Goal: Task Accomplishment & Management: Manage account settings

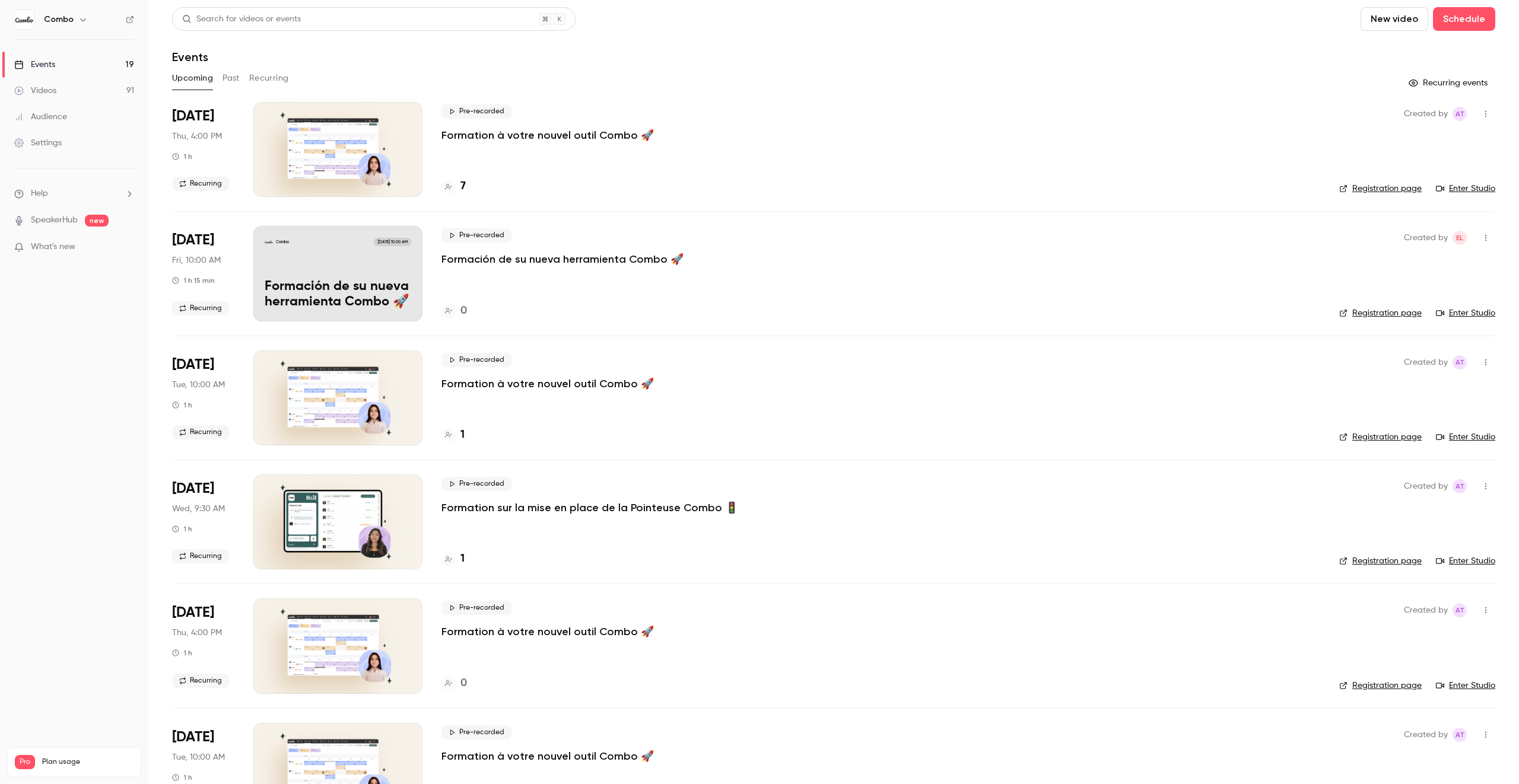
click at [334, 267] on div "Combo [DATE] 10:00 AM Formación de su nueva herramienta Combo 🚀" at bounding box center [338, 274] width 169 height 95
click at [256, 79] on button "Recurring" at bounding box center [269, 78] width 40 height 19
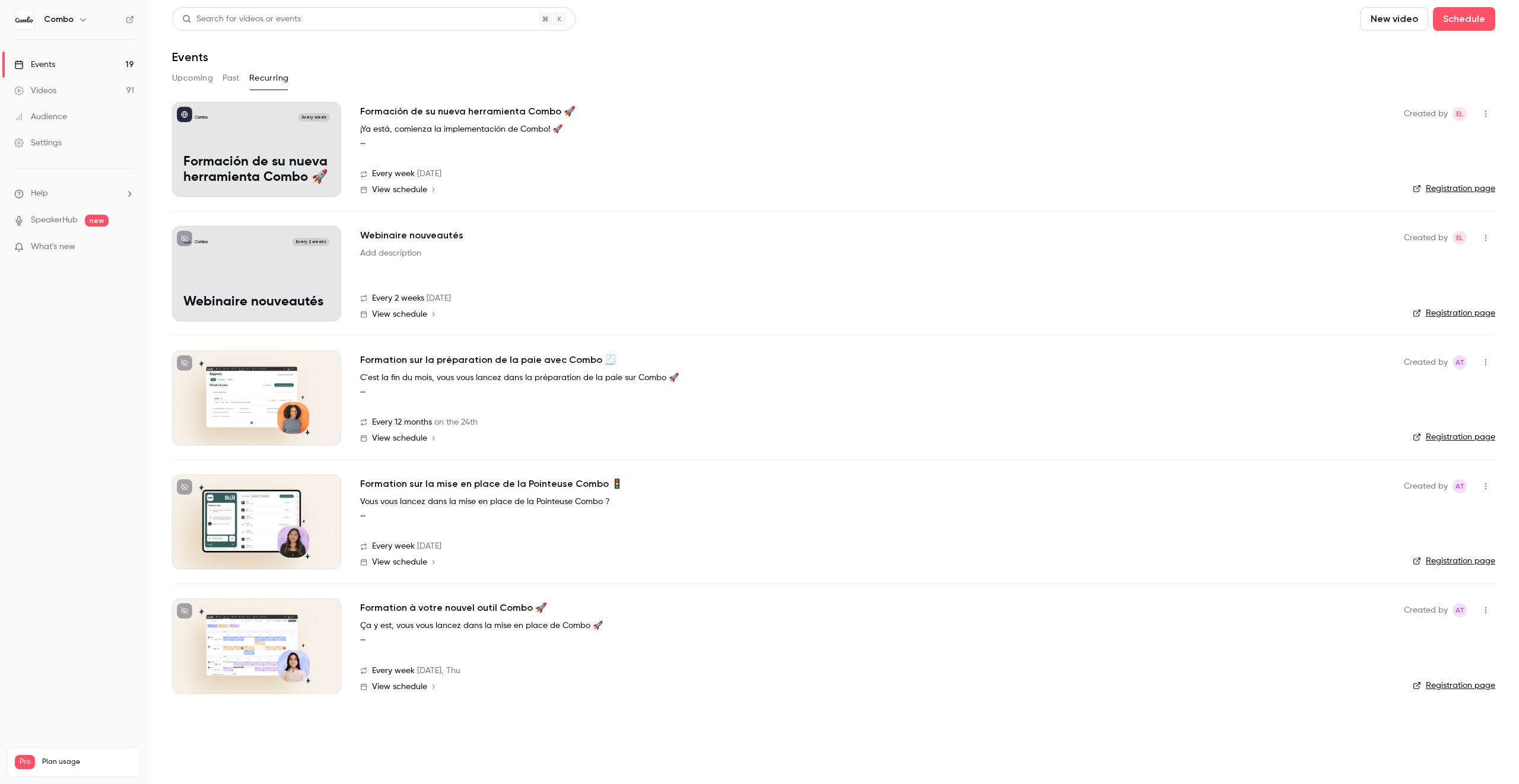
click at [268, 140] on div "Combo Every week Formación de su nueva herramienta Combo 🚀" at bounding box center [257, 150] width 169 height 95
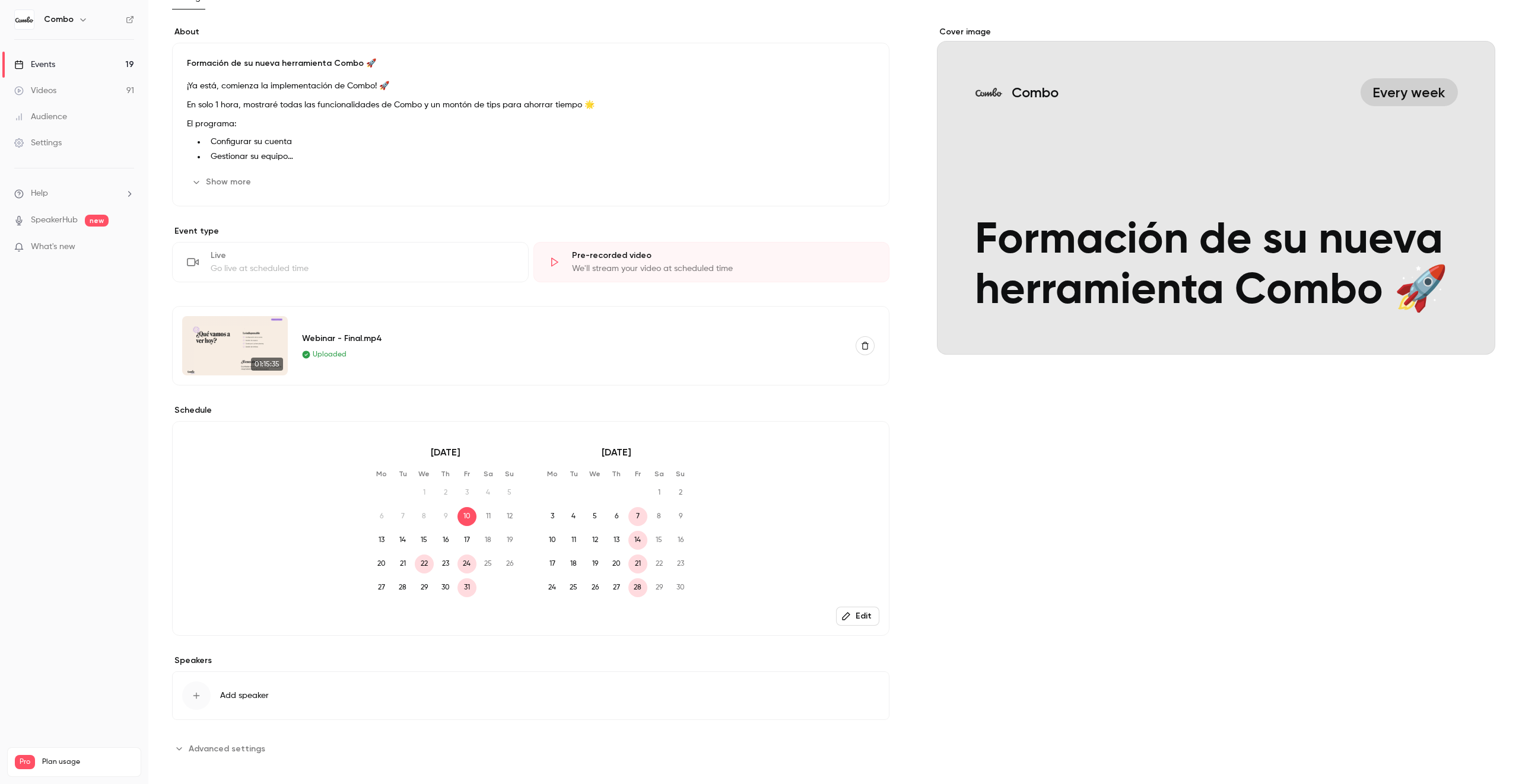
scroll to position [90, 0]
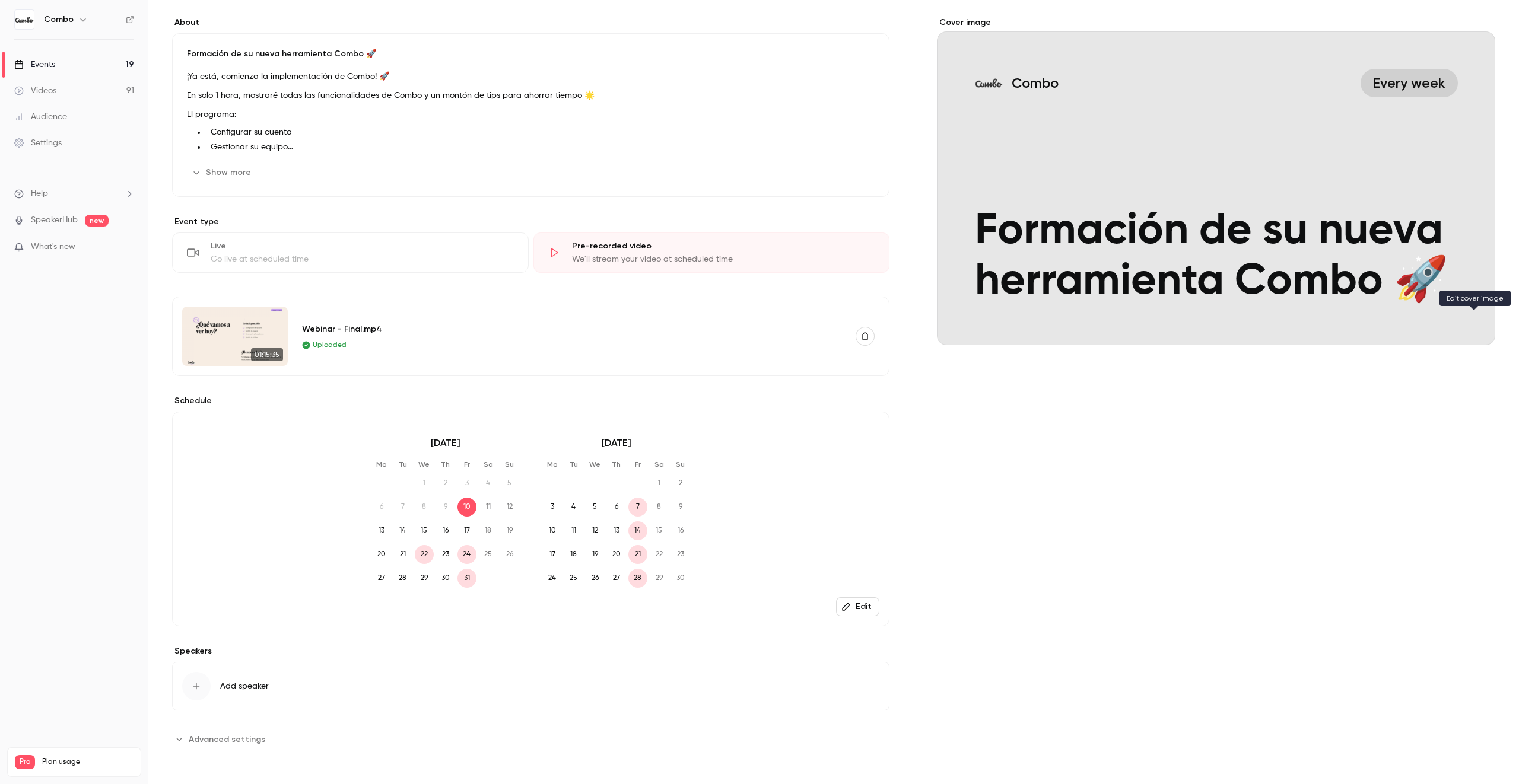
click at [1474, 321] on icon "Cover image" at bounding box center [1474, 323] width 13 height 9
click at [1476, 327] on icon "Cover image" at bounding box center [1474, 323] width 13 height 9
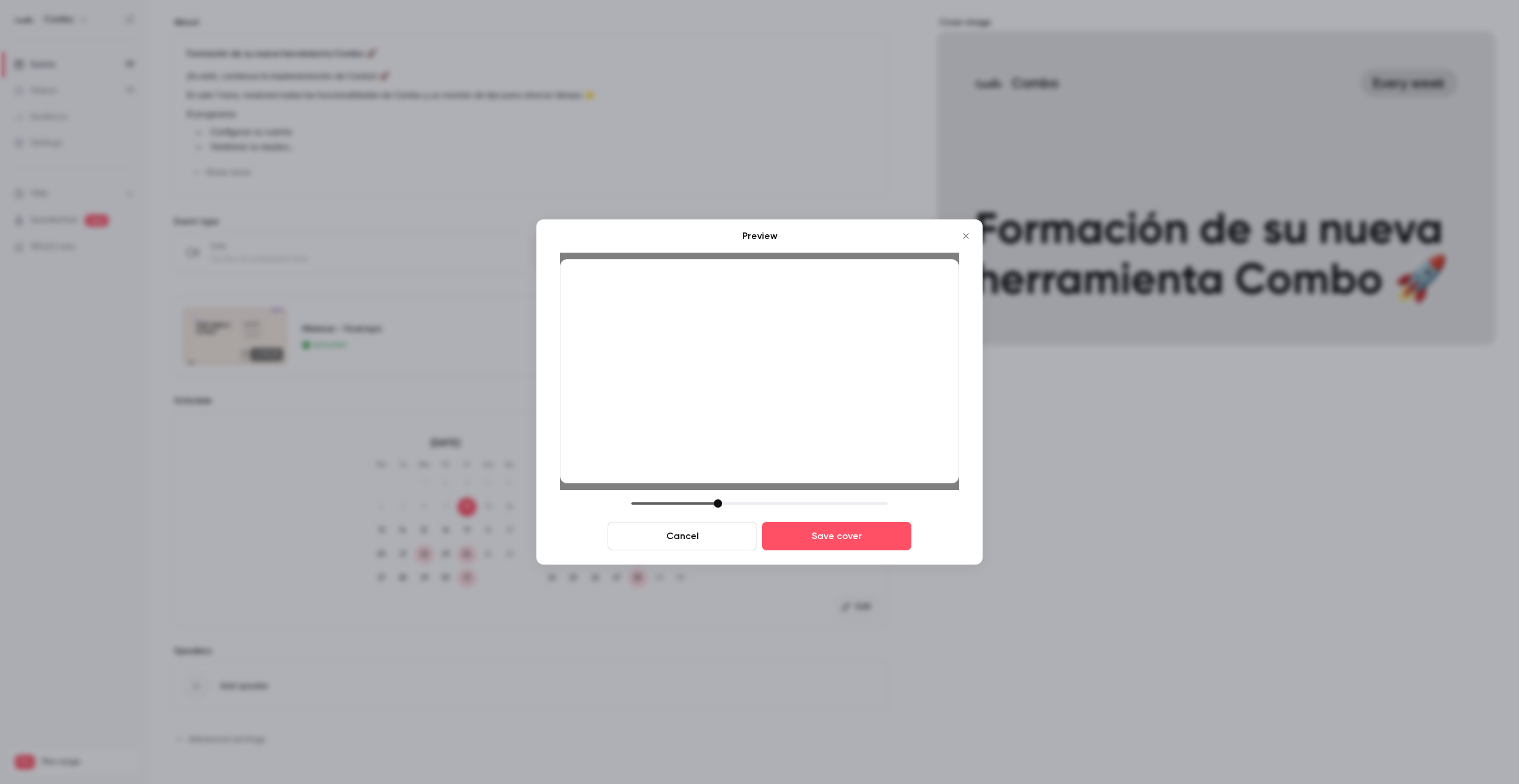
click at [717, 501] on div at bounding box center [718, 503] width 9 height 9
click at [827, 539] on button "Save cover" at bounding box center [836, 536] width 150 height 28
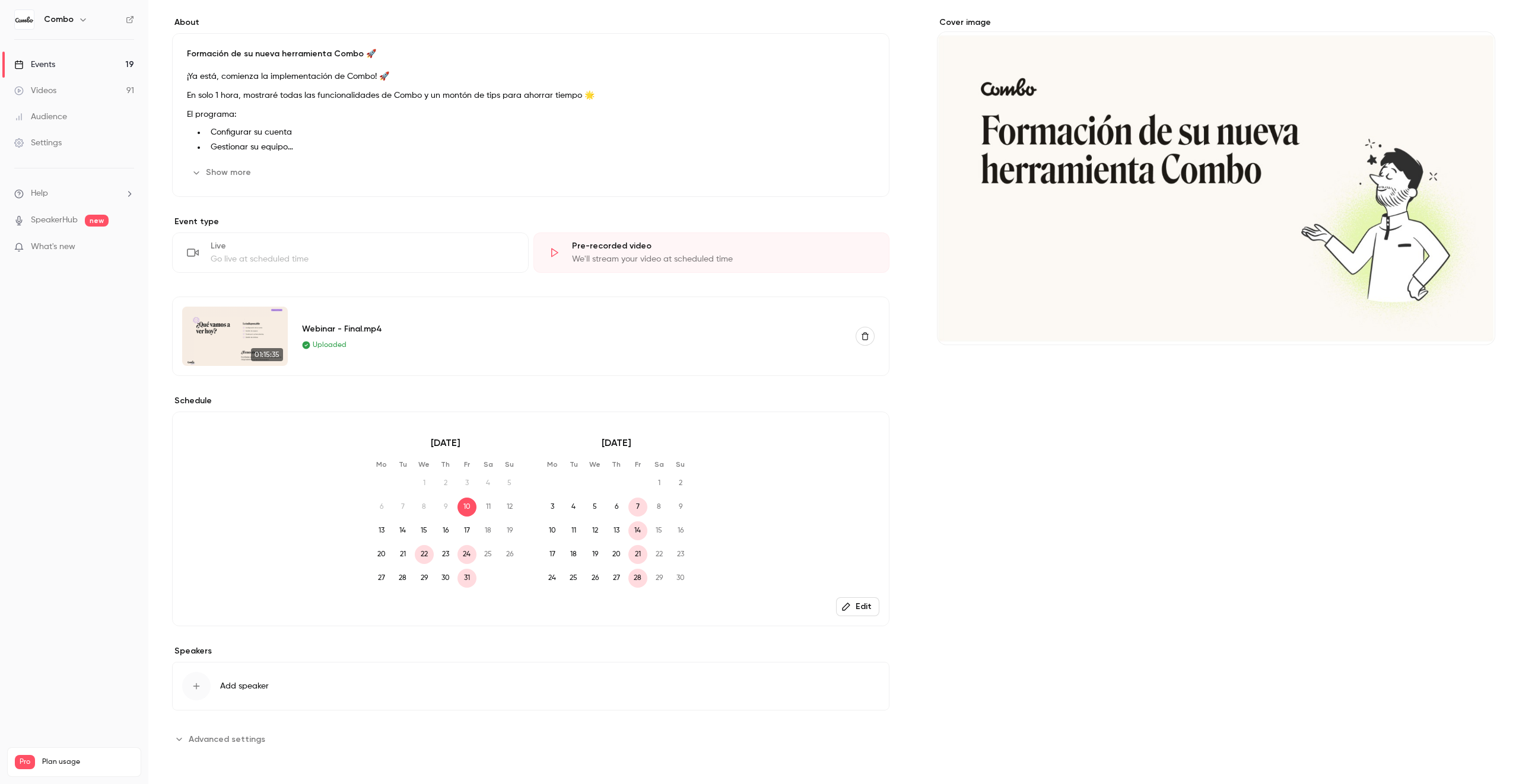
click at [845, 607] on icon "button" at bounding box center [845, 606] width 9 height 9
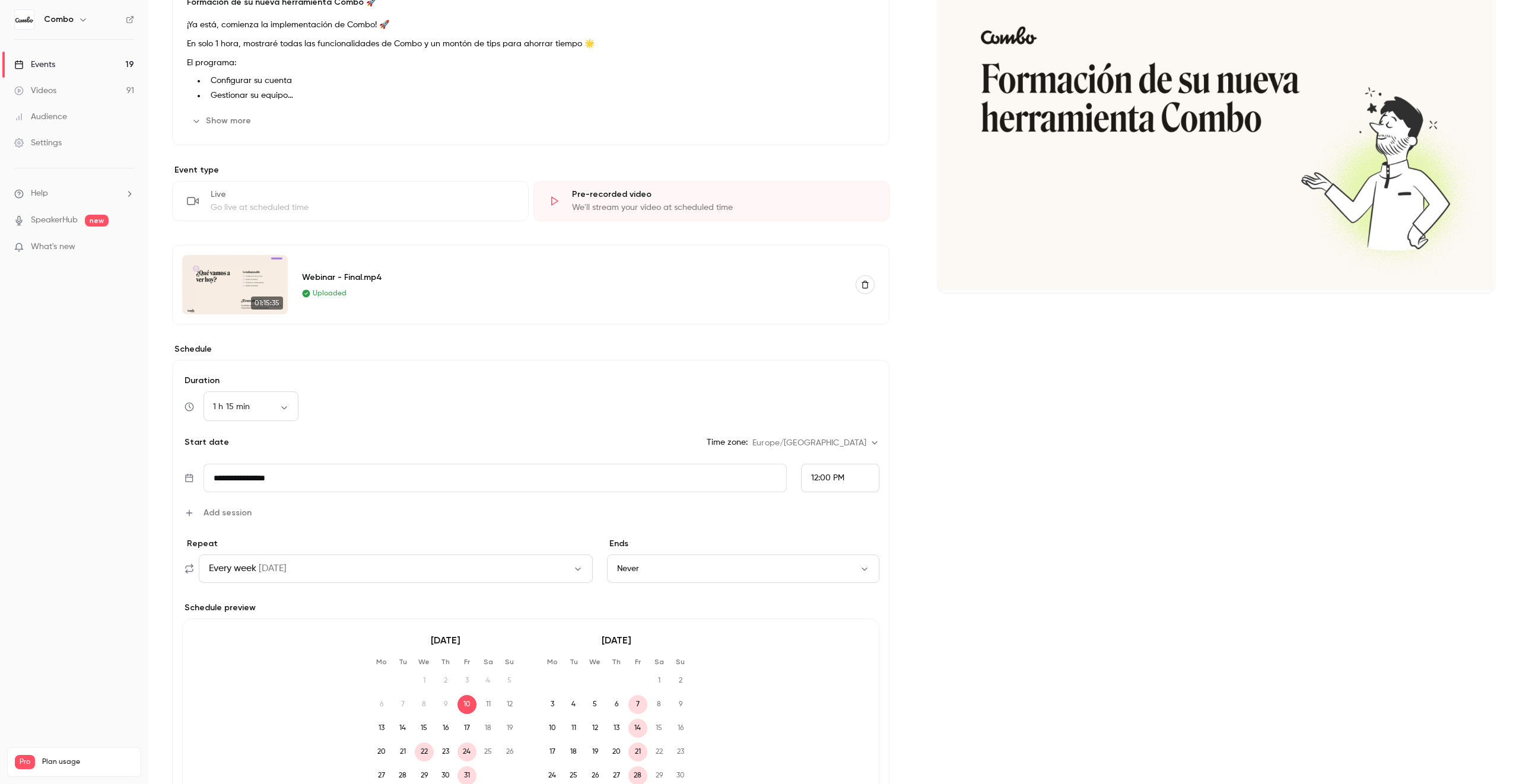
scroll to position [143, 0]
click at [282, 474] on input "**********" at bounding box center [495, 476] width 584 height 28
click at [286, 622] on button "15" at bounding box center [282, 622] width 21 height 21
type input "**********"
click at [838, 474] on span "12:00 PM" at bounding box center [828, 476] width 33 height 9
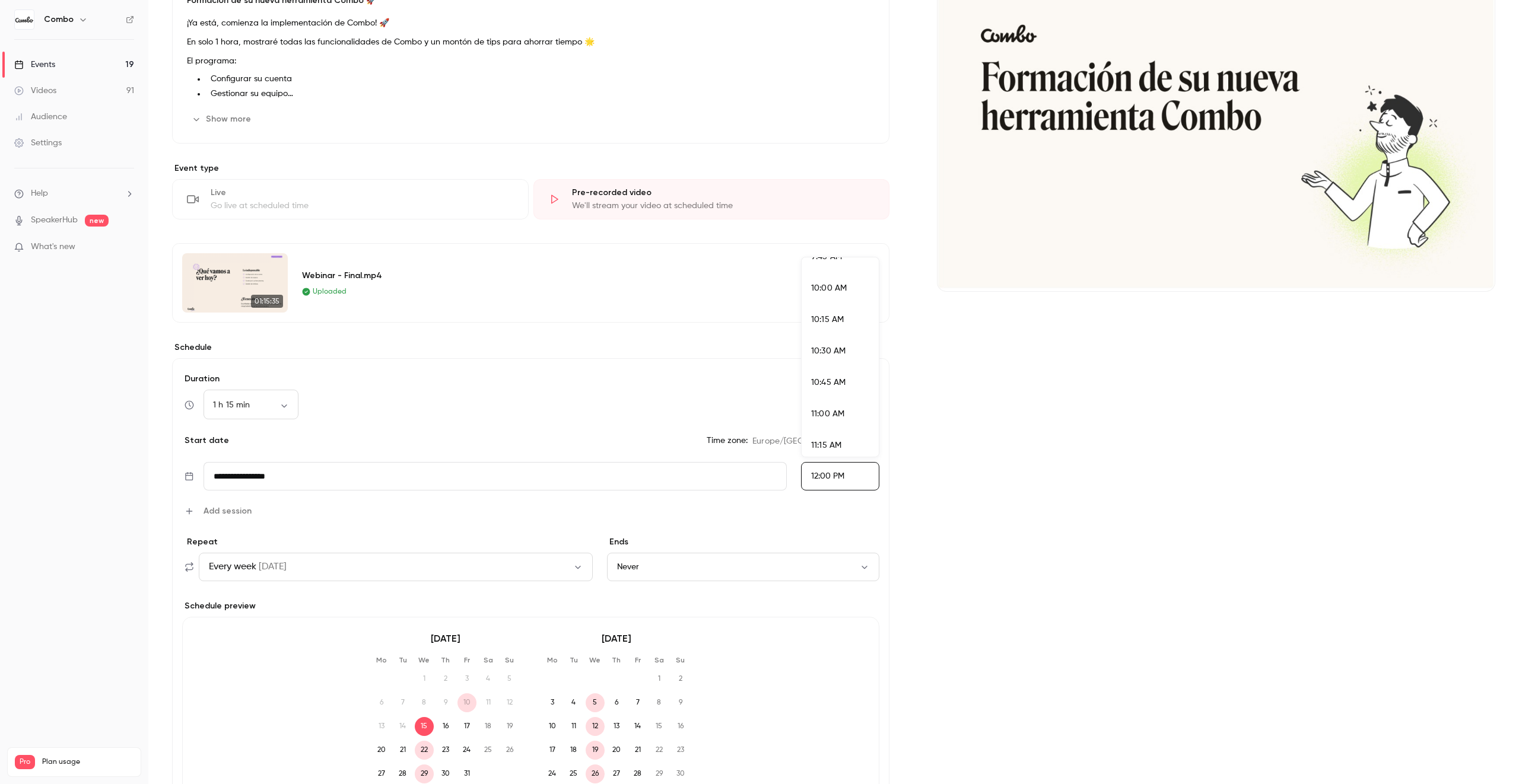
scroll to position [1236, 0]
click at [846, 297] on span "10:00 AM" at bounding box center [829, 293] width 35 height 9
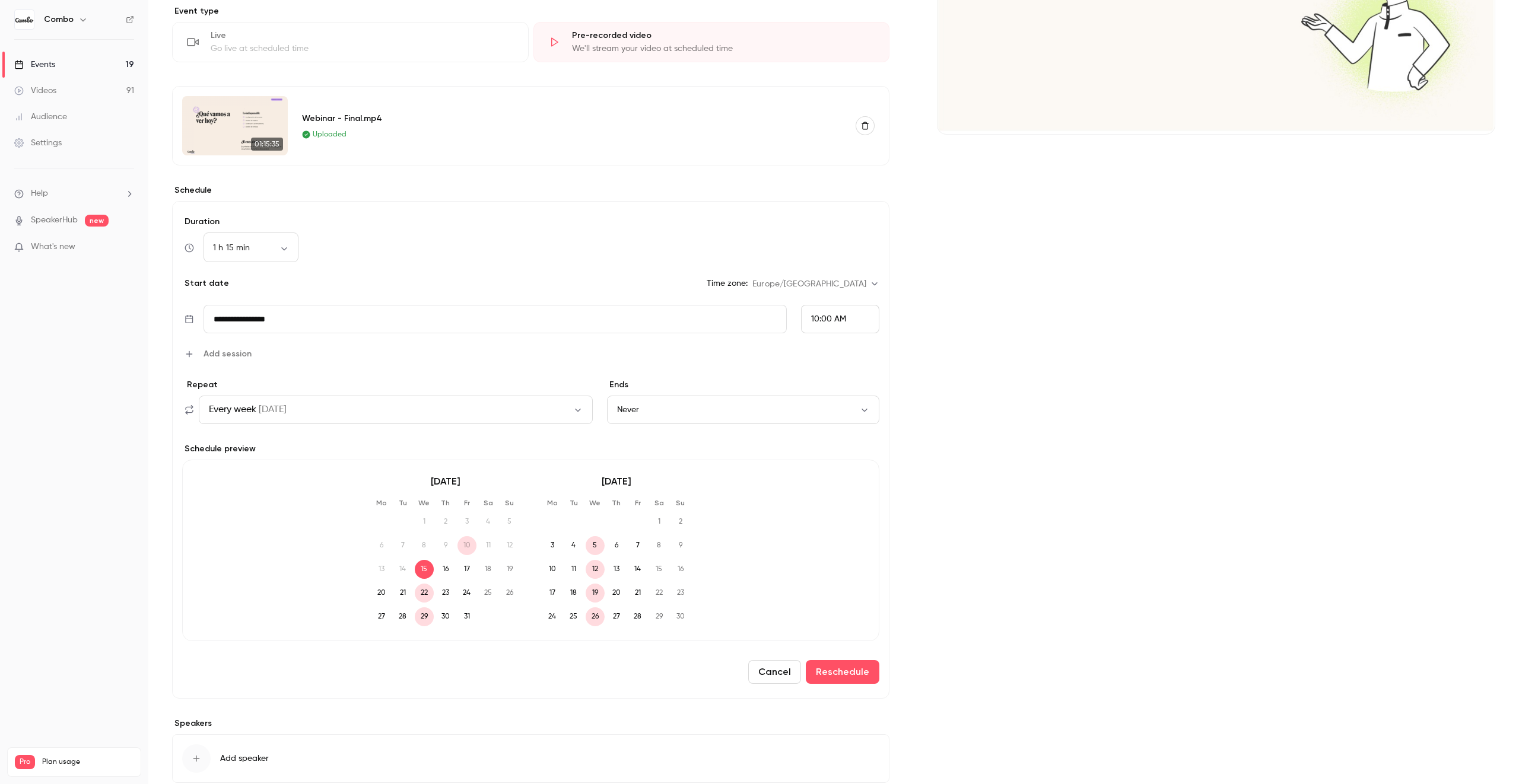
scroll to position [315, 0]
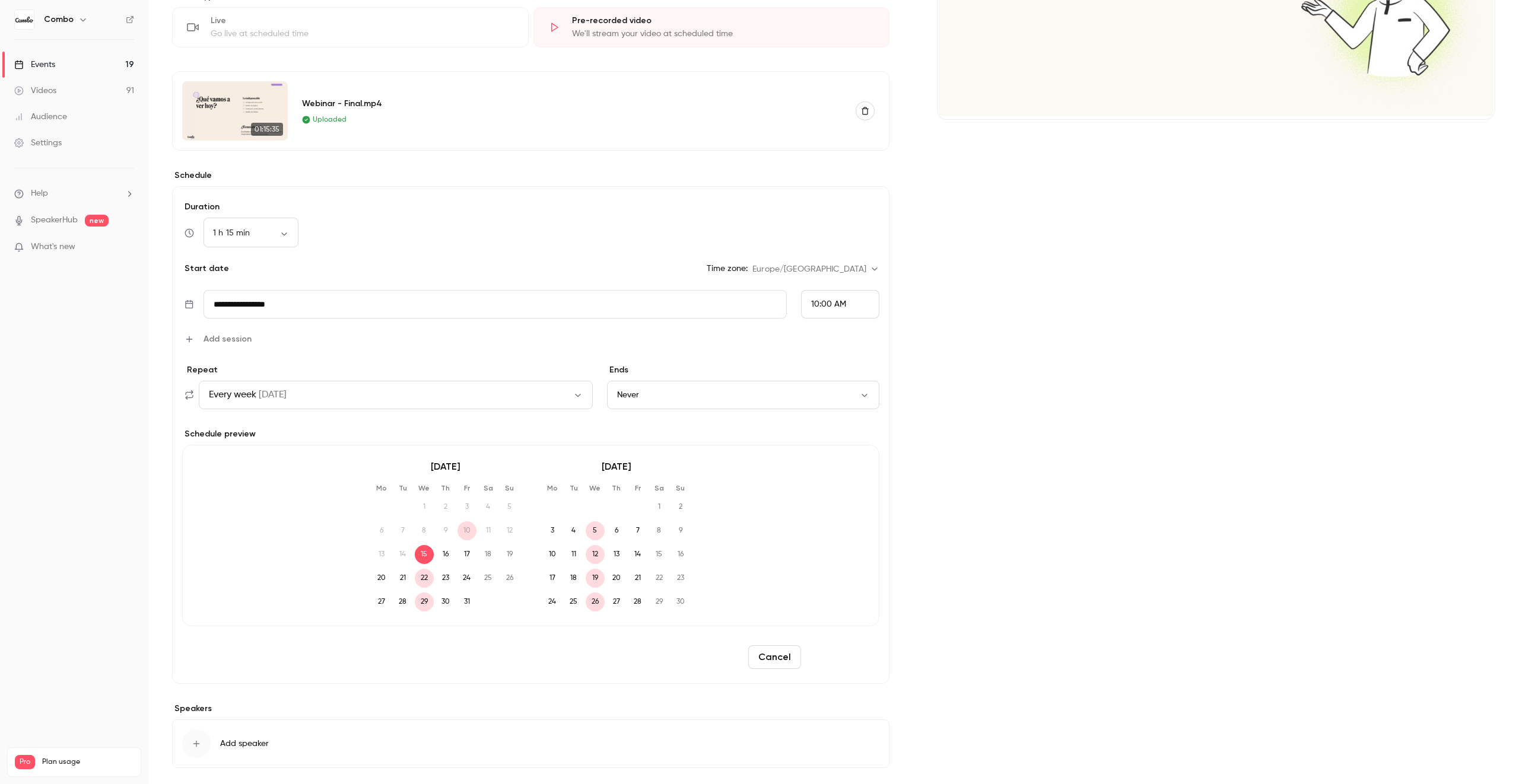
click at [848, 659] on button "Reschedule" at bounding box center [842, 656] width 74 height 23
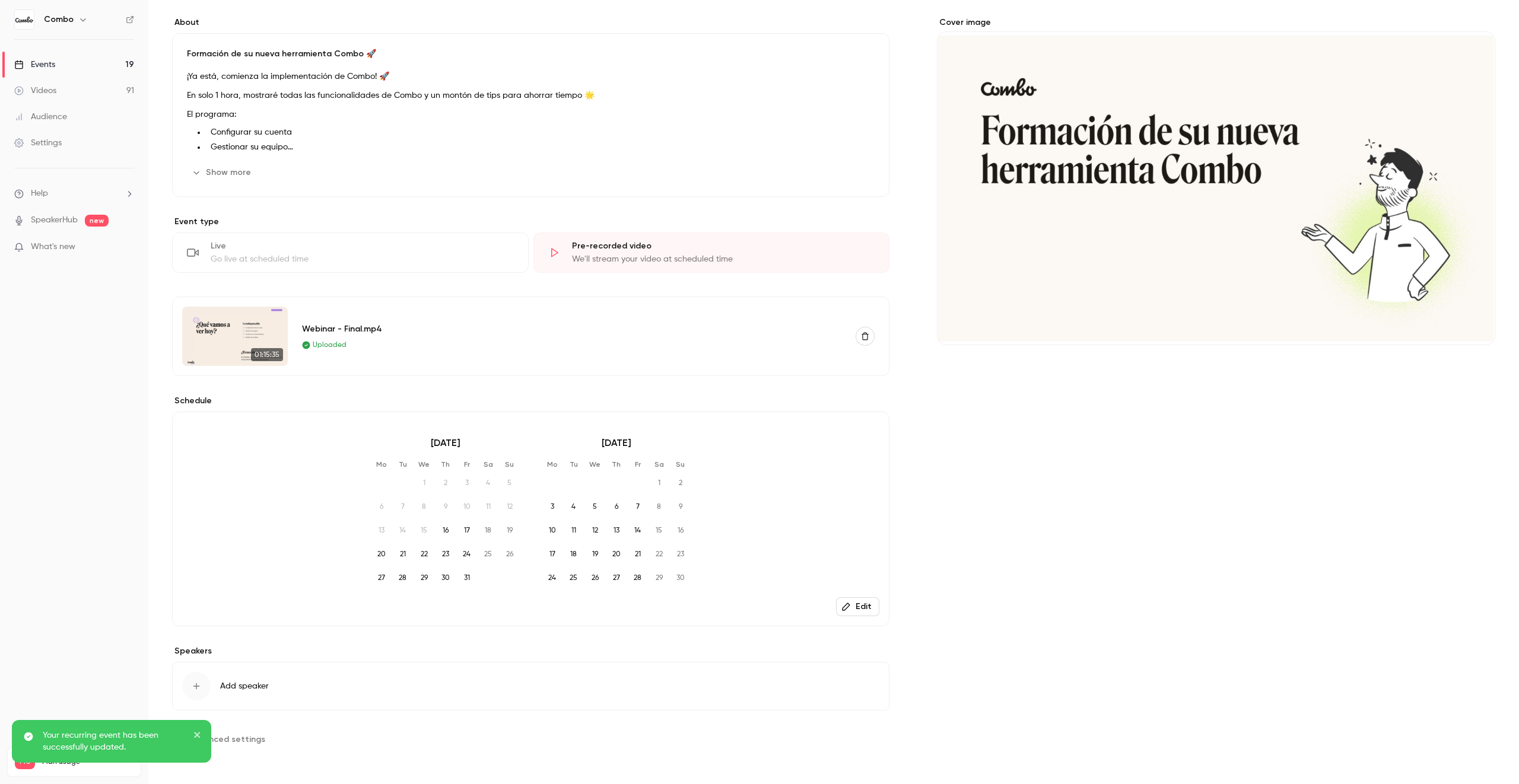
scroll to position [90, 0]
click at [468, 505] on span "10" at bounding box center [467, 507] width 19 height 19
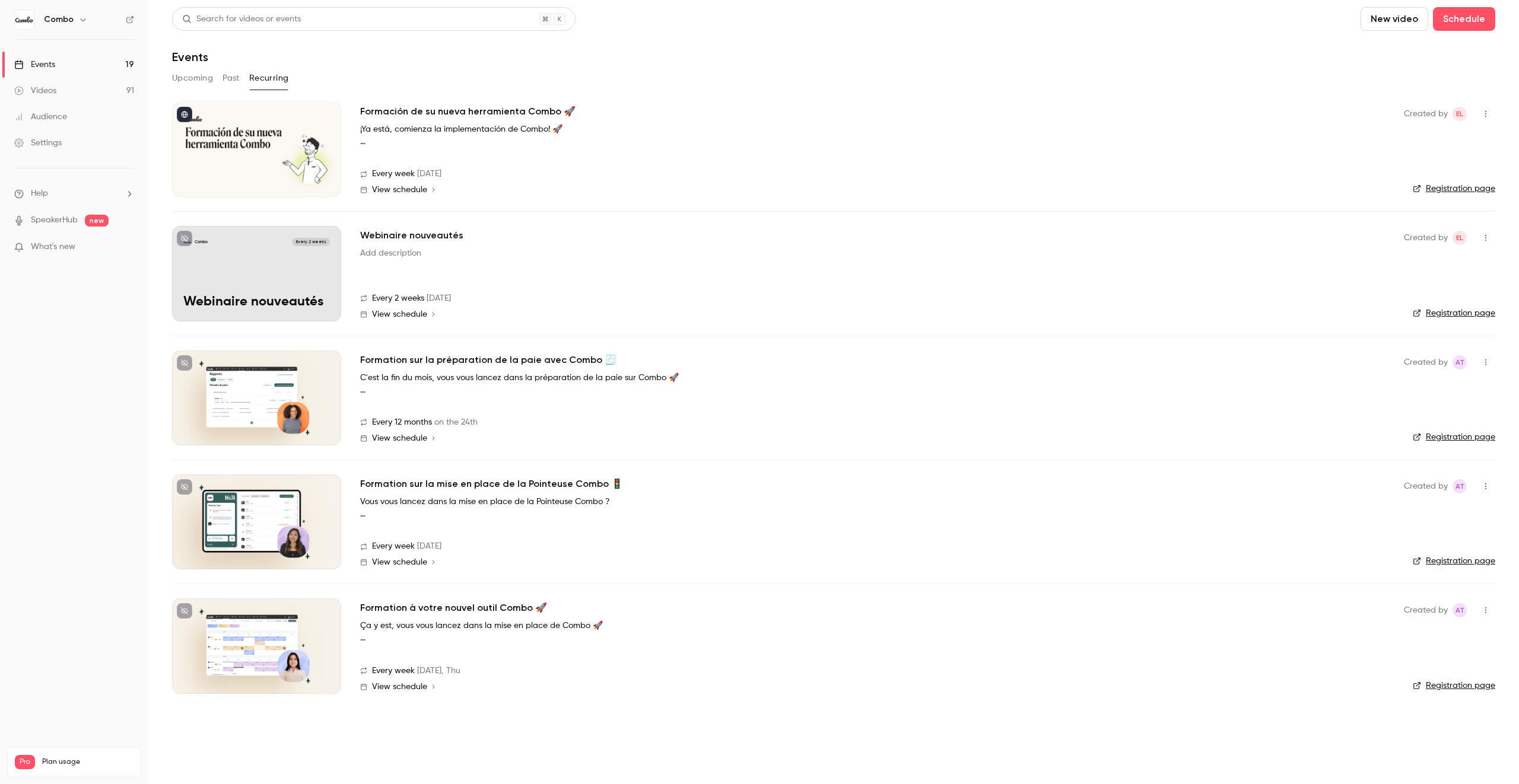
click at [199, 81] on button "Upcoming" at bounding box center [193, 78] width 41 height 19
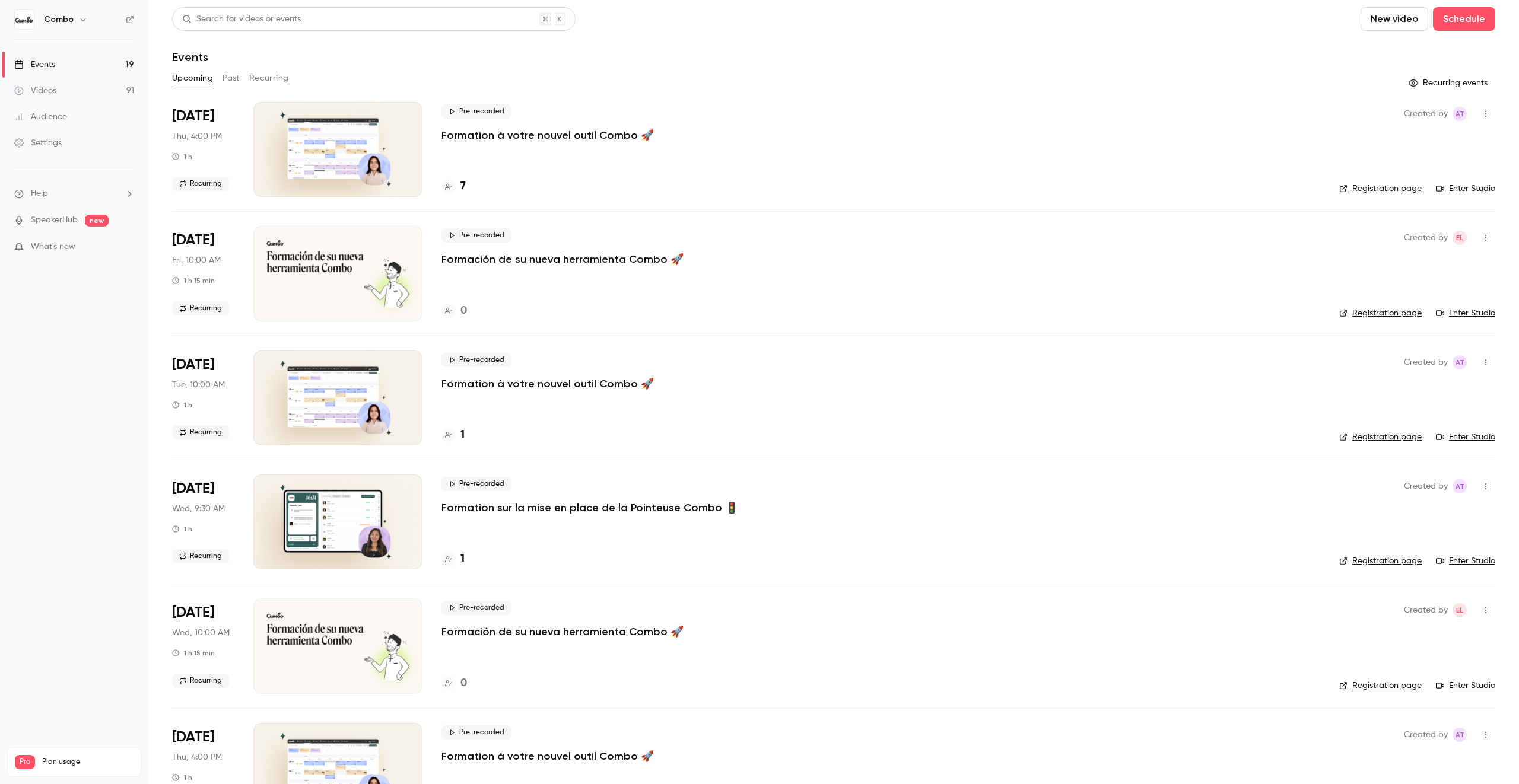
click at [1489, 238] on icon "button" at bounding box center [1485, 238] width 9 height 9
click at [1433, 384] on li "Delete" at bounding box center [1430, 391] width 128 height 31
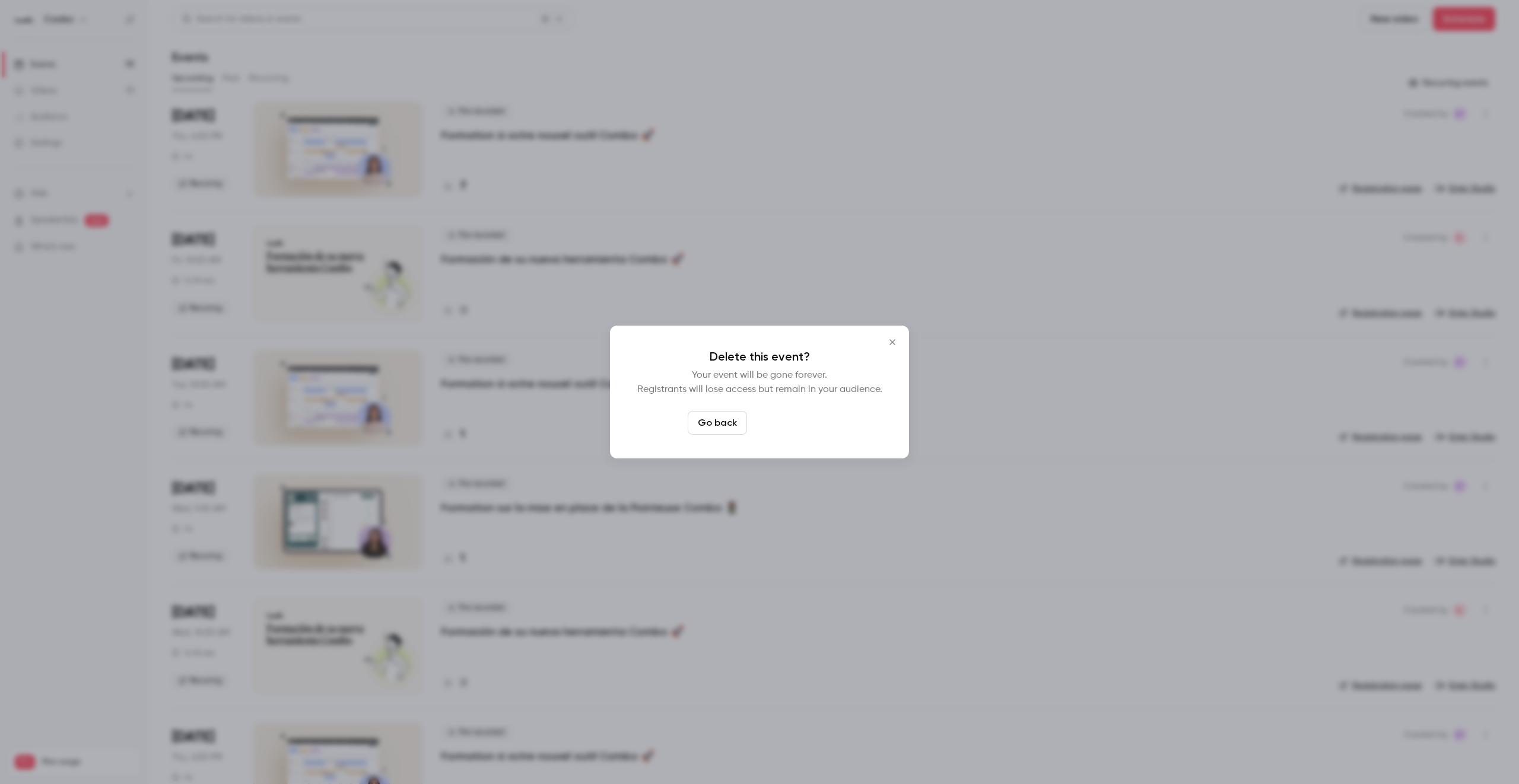
click at [786, 426] on button "Delete event" at bounding box center [791, 422] width 79 height 23
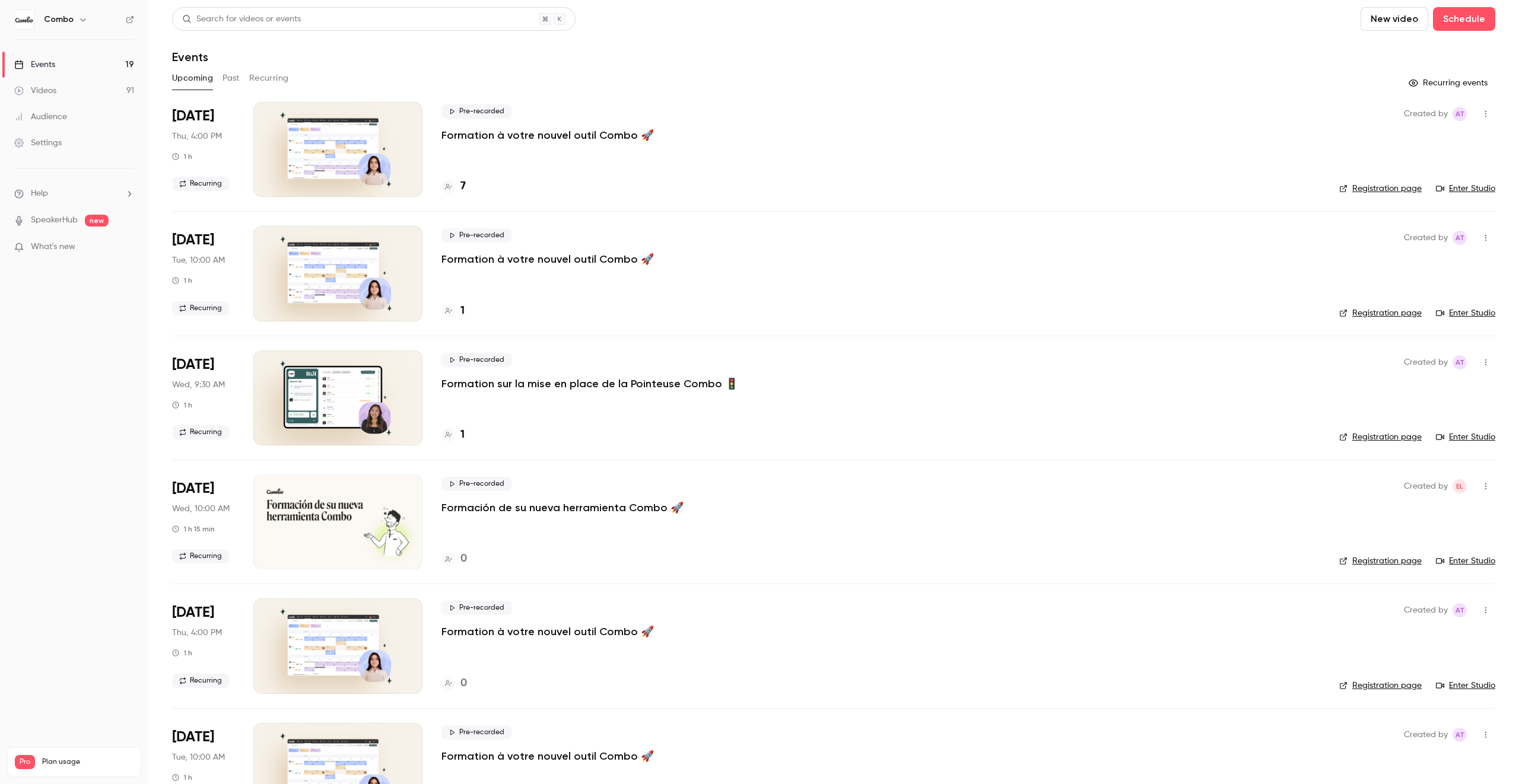
click at [279, 80] on button "Recurring" at bounding box center [269, 78] width 40 height 19
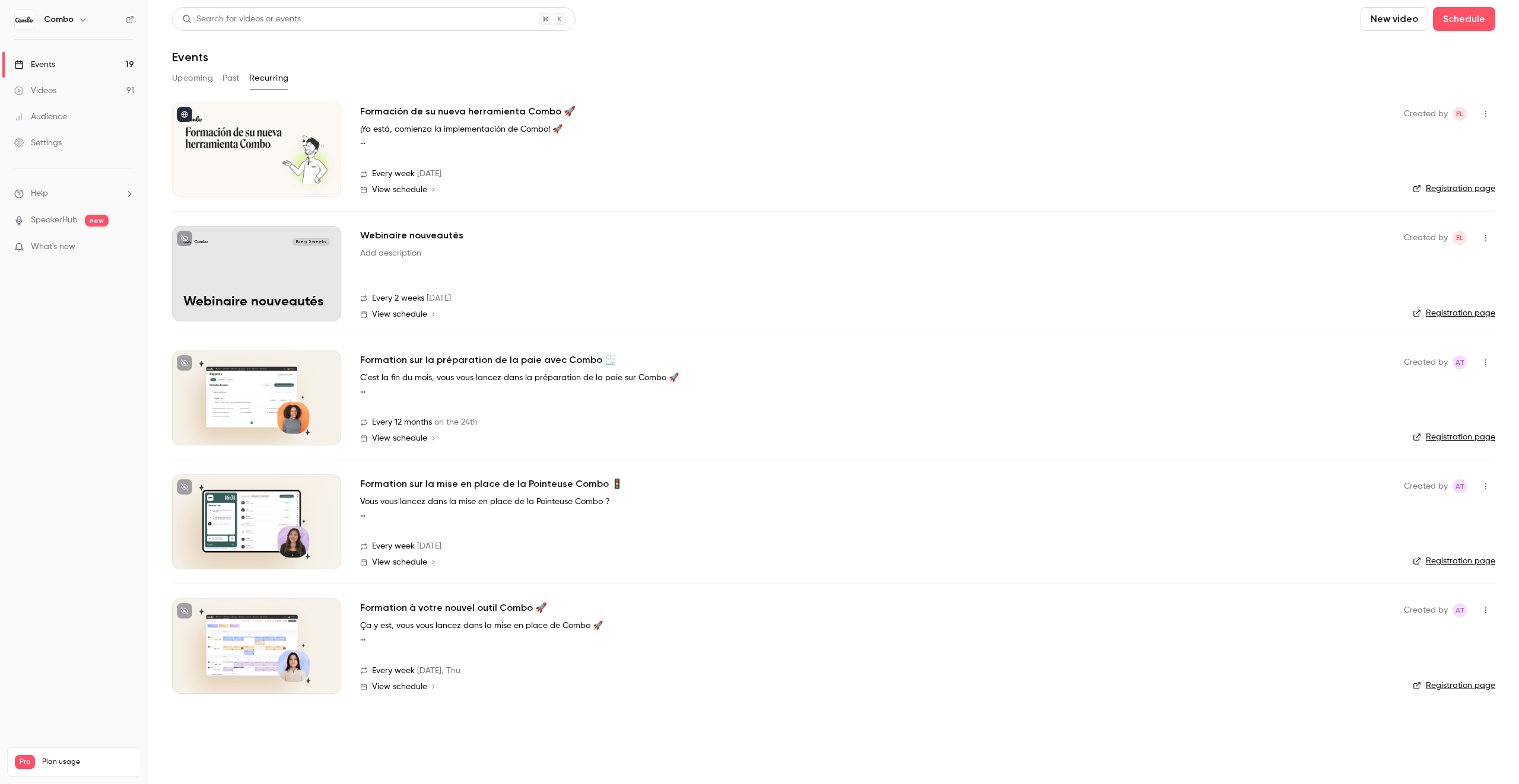
click at [1488, 110] on icon "button" at bounding box center [1485, 114] width 9 height 9
click at [1385, 142] on icon at bounding box center [1380, 144] width 9 height 9
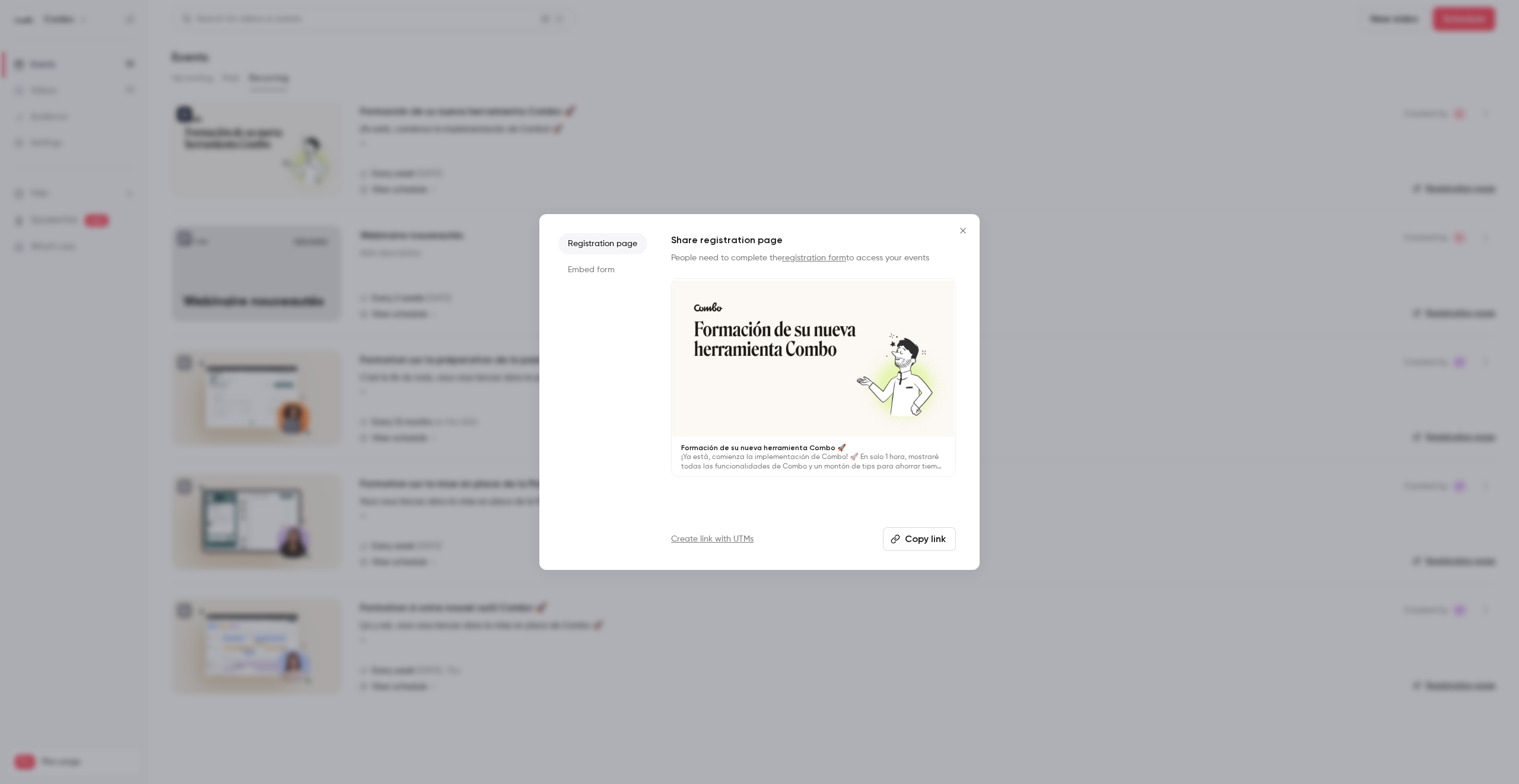
click at [609, 271] on li "Embed form" at bounding box center [602, 270] width 89 height 21
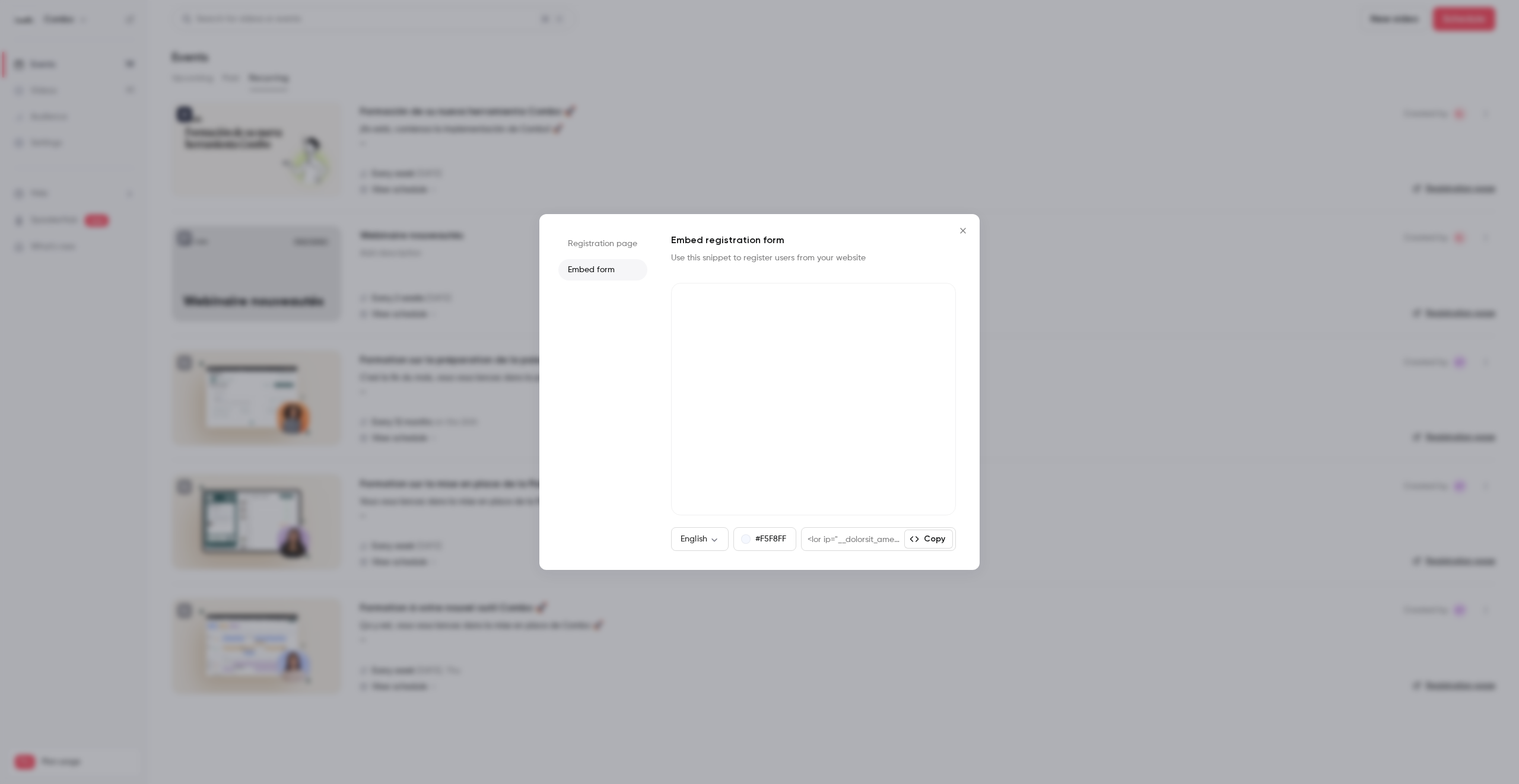
click at [611, 245] on li "Registration page" at bounding box center [602, 244] width 89 height 21
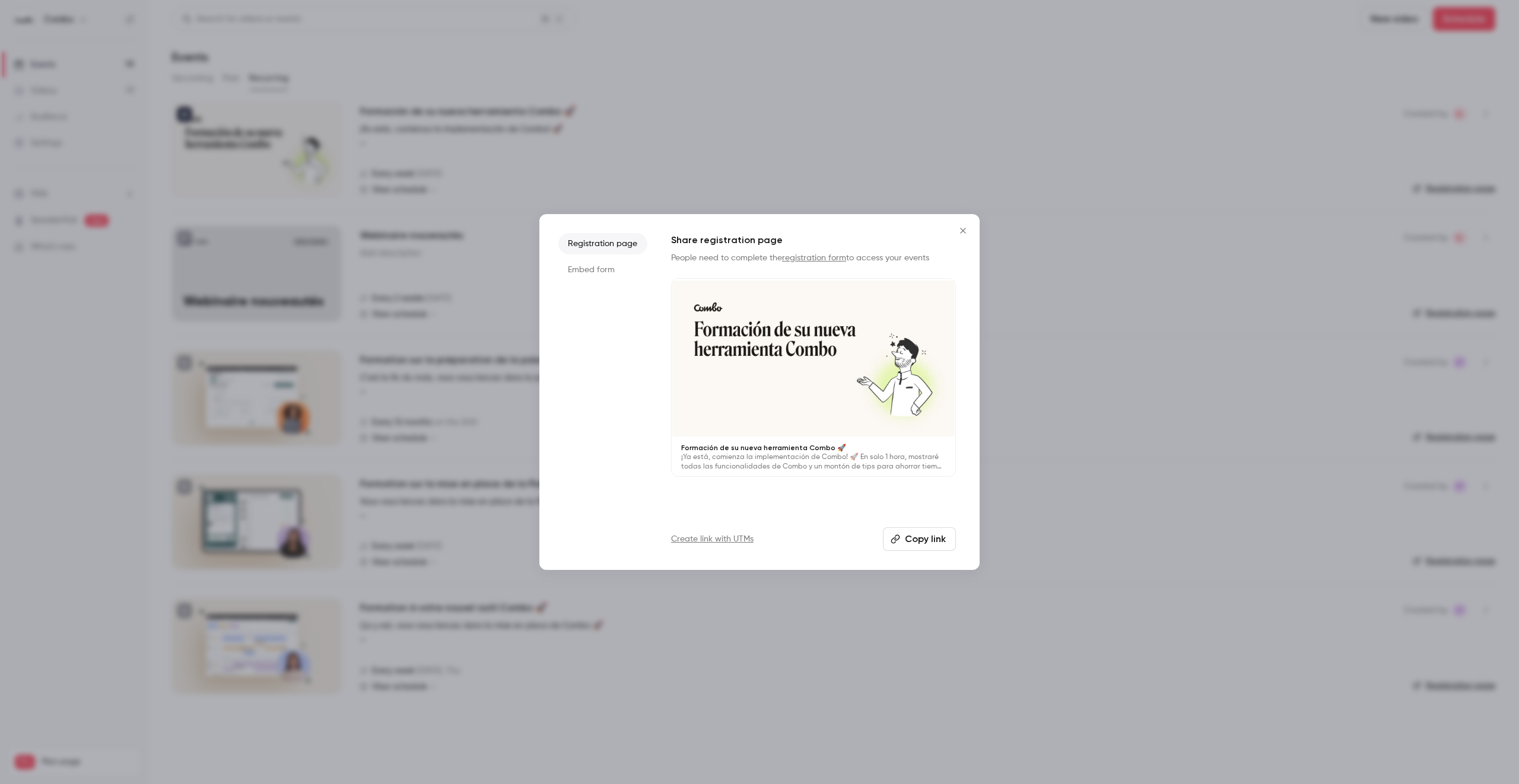
click at [1052, 278] on div at bounding box center [760, 392] width 1519 height 784
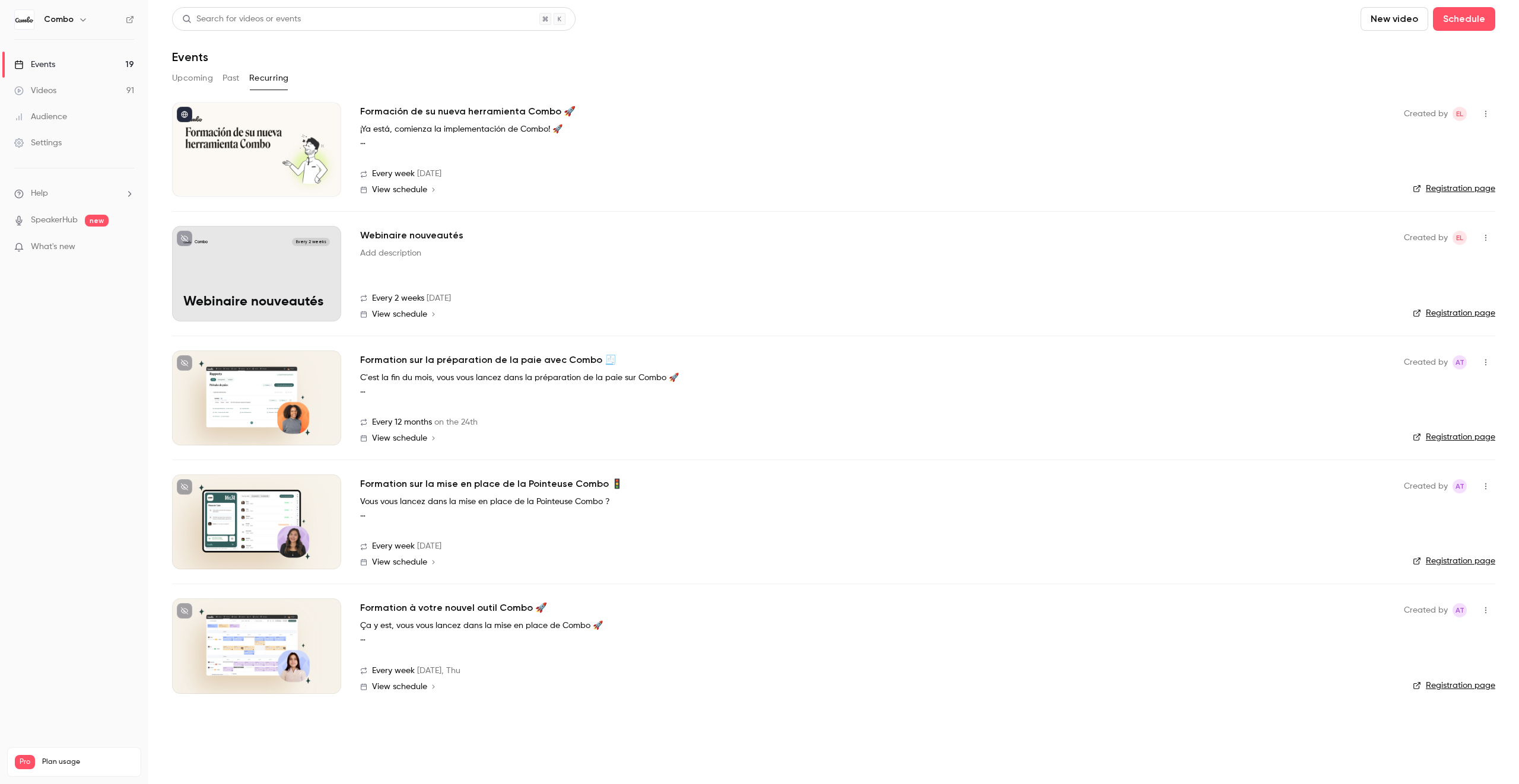
click at [386, 111] on h2 "Formación de su nueva herramienta Combo 🚀" at bounding box center [468, 111] width 216 height 14
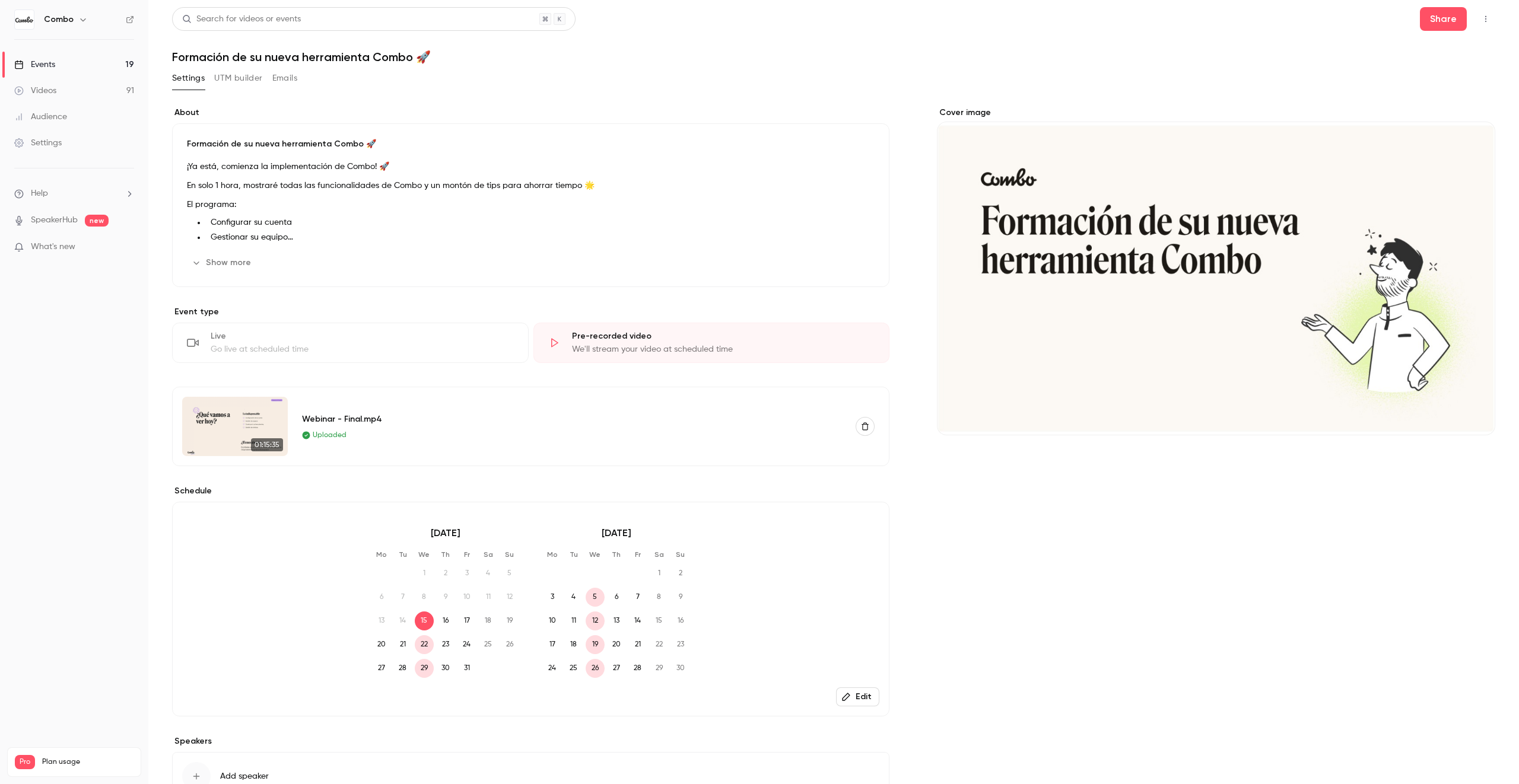
click at [1482, 18] on icon "button" at bounding box center [1485, 19] width 9 height 9
click at [1283, 482] on div at bounding box center [760, 392] width 1519 height 784
click at [58, 94] on link "Videos 91" at bounding box center [74, 91] width 148 height 26
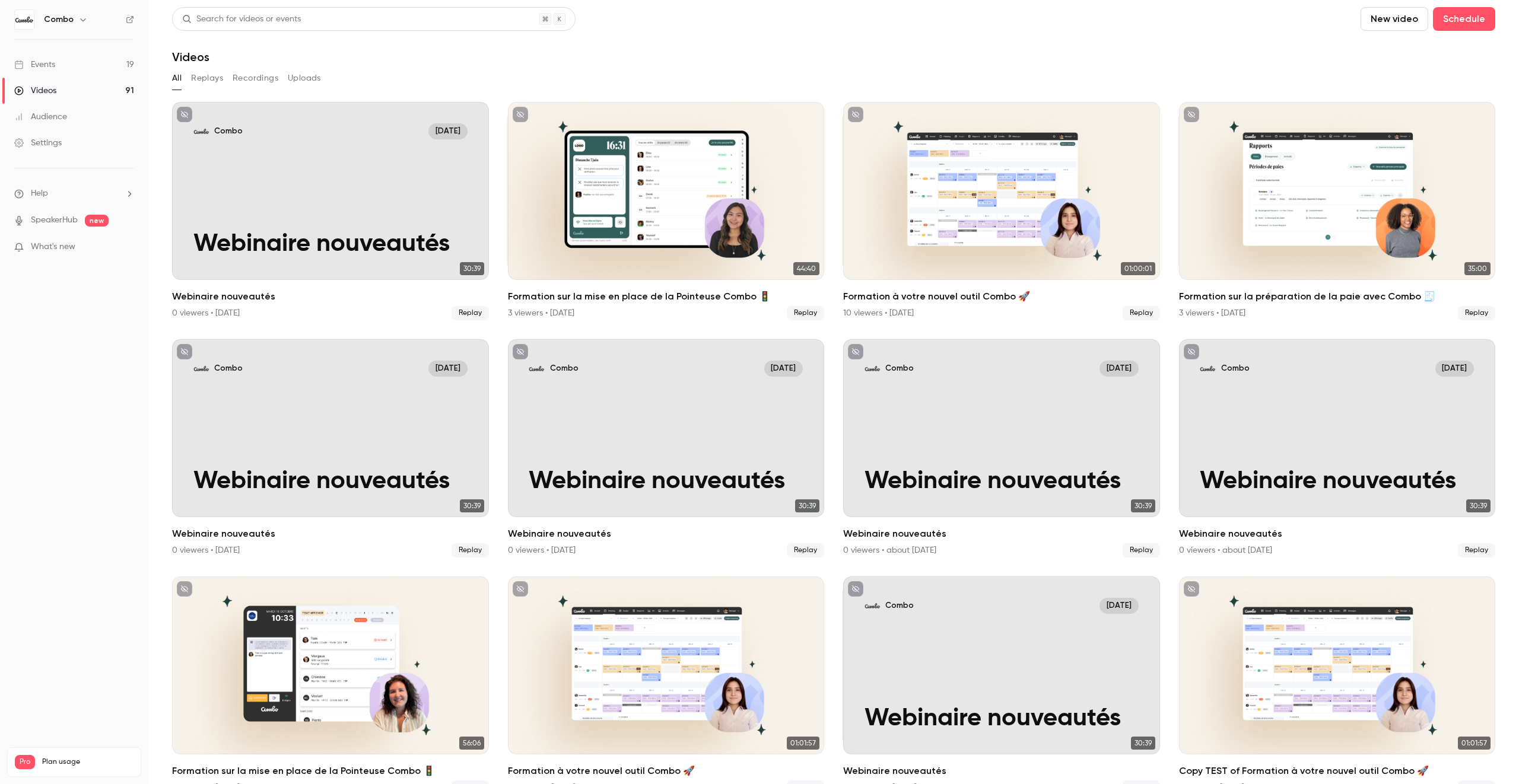
click at [220, 79] on button "Replays" at bounding box center [206, 78] width 32 height 19
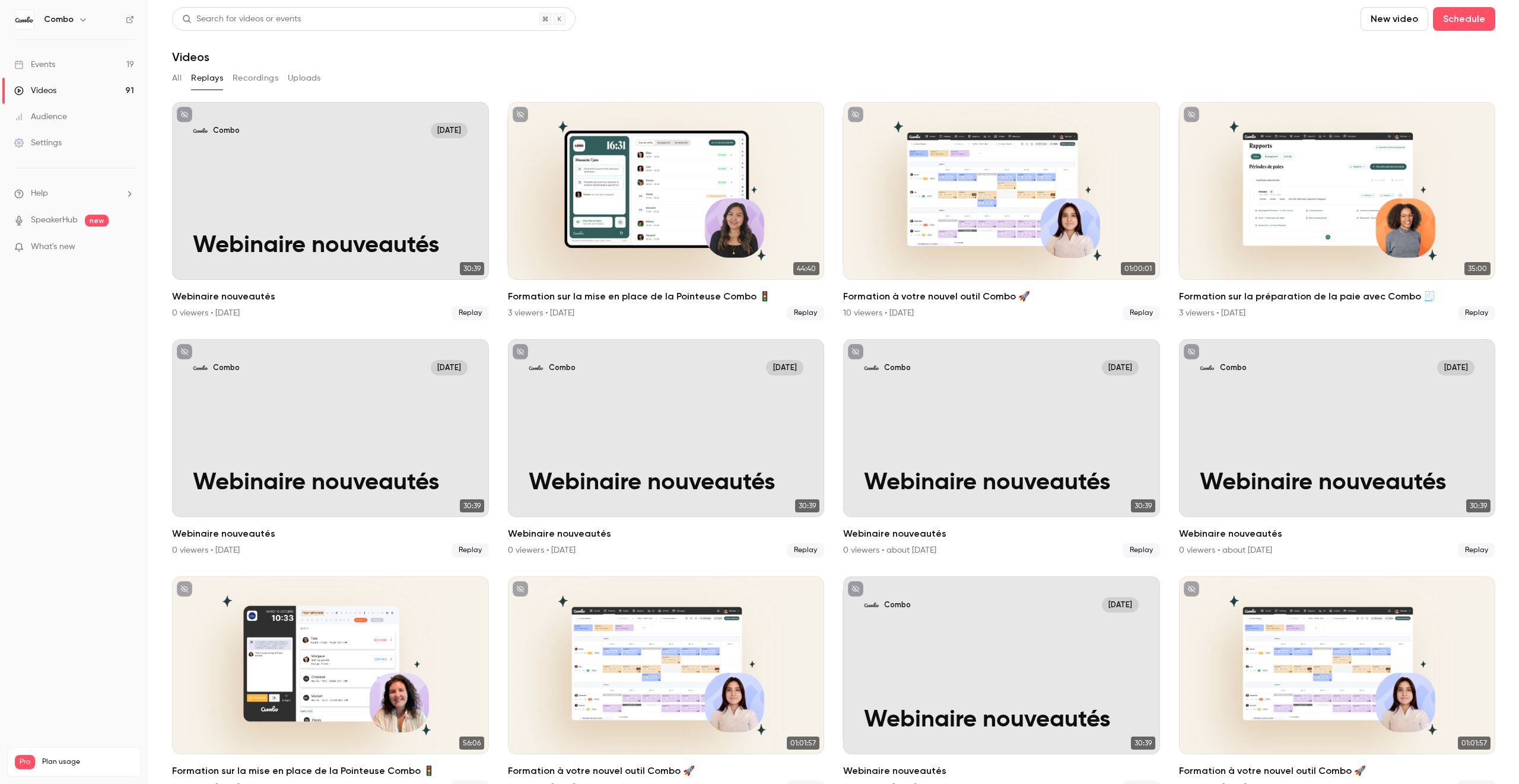
click at [250, 78] on button "Recordings" at bounding box center [255, 78] width 45 height 19
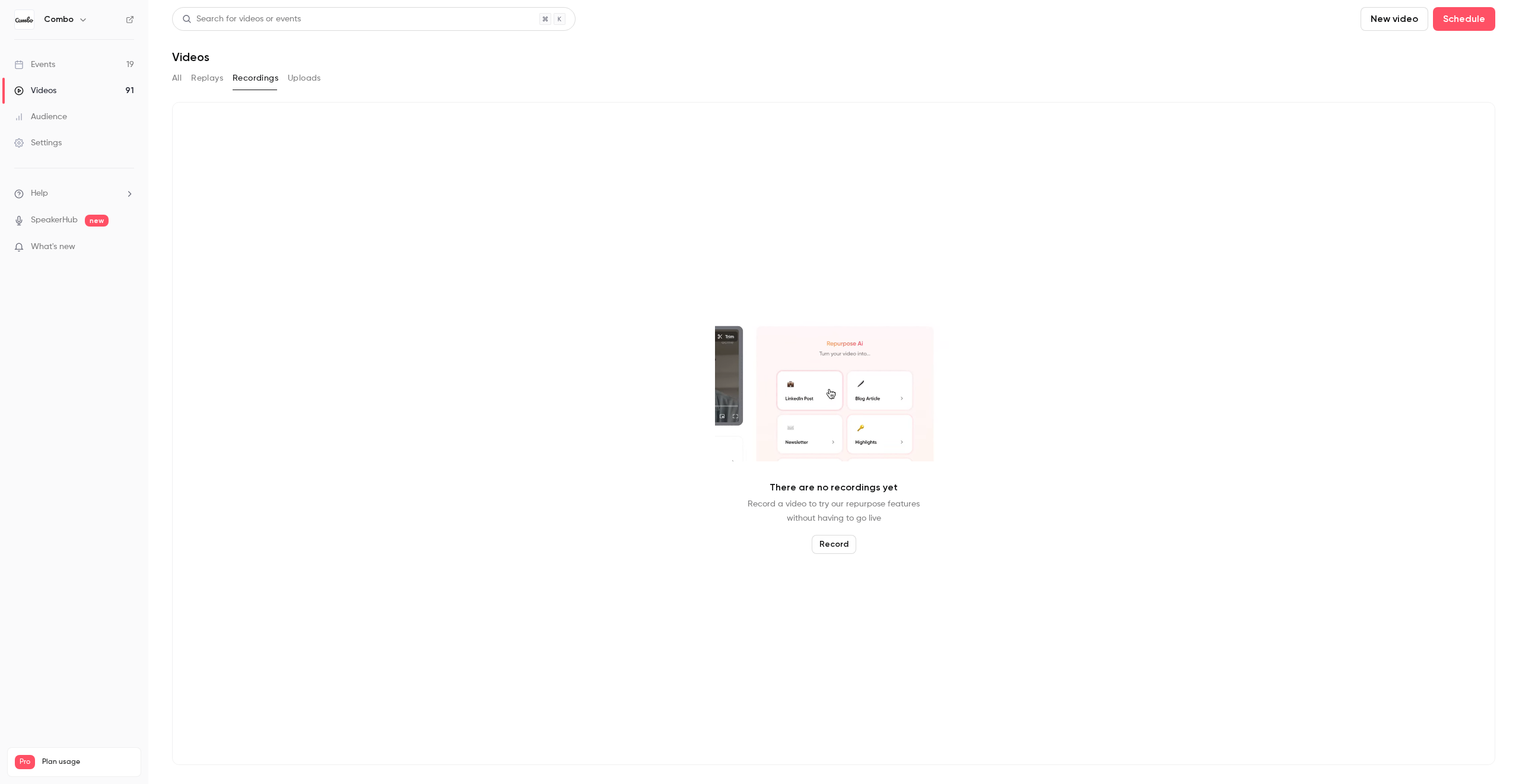
click at [303, 83] on button "Uploads" at bounding box center [304, 78] width 33 height 19
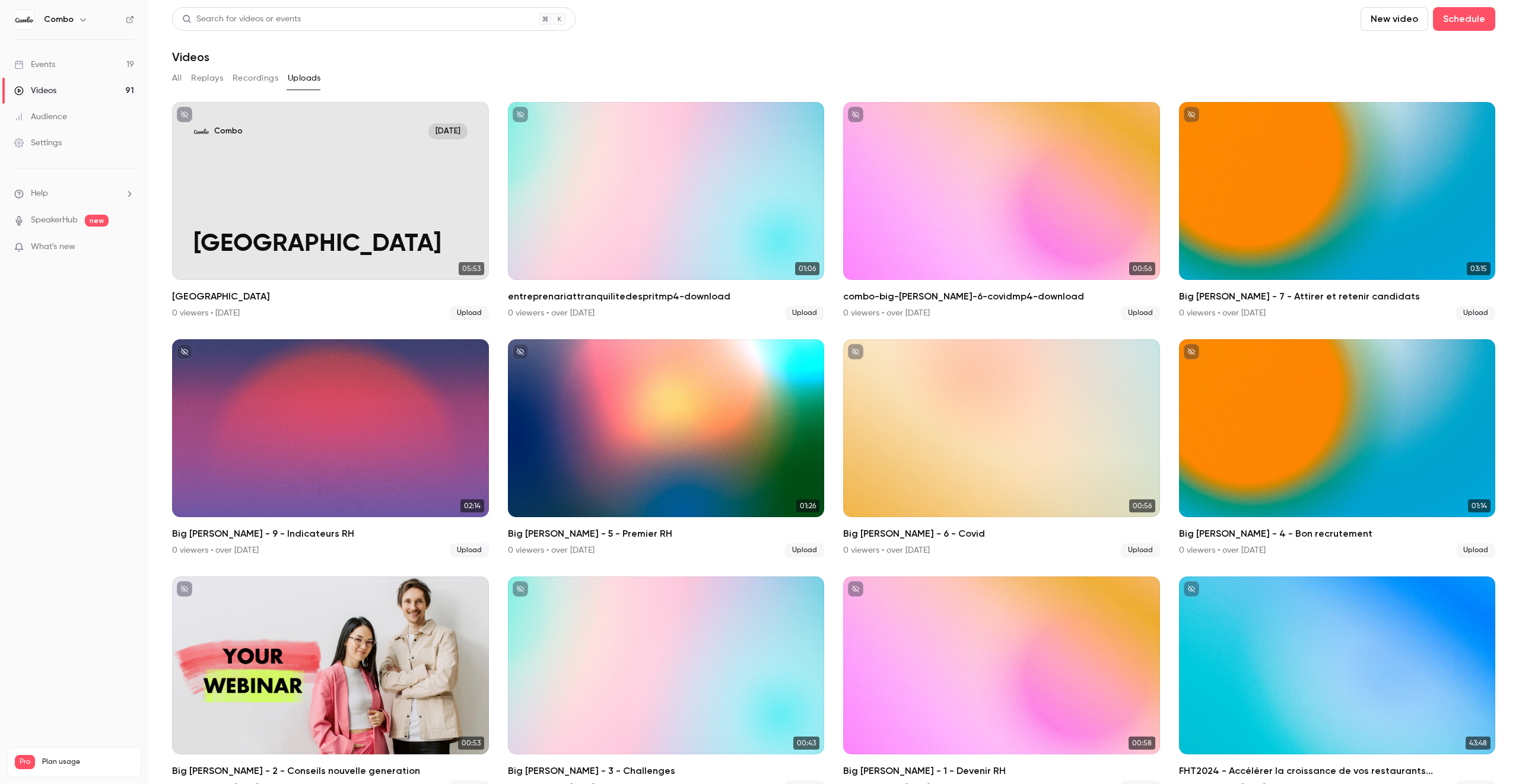
click at [70, 67] on link "Events 19" at bounding box center [74, 65] width 148 height 26
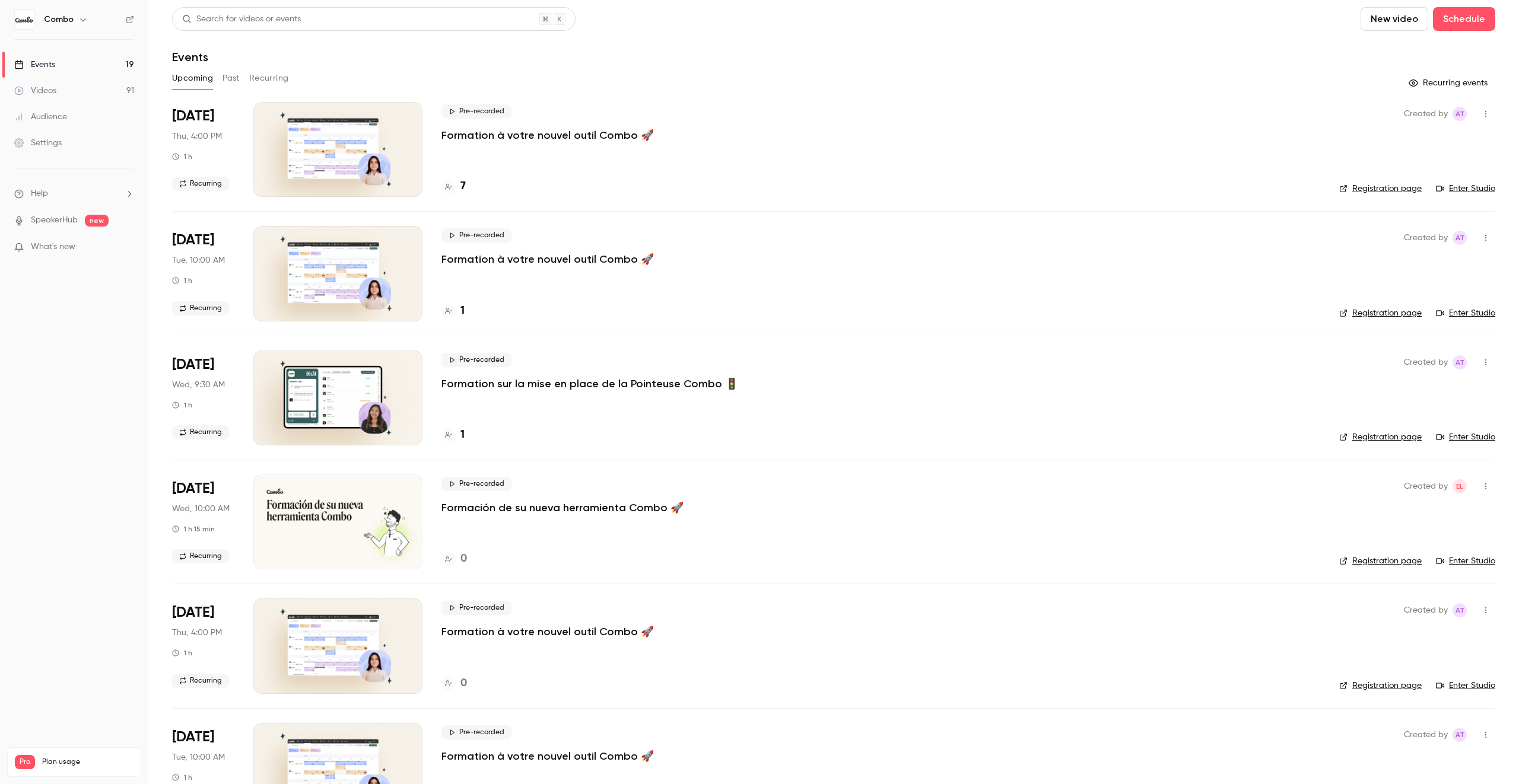
click at [1344, 561] on icon at bounding box center [1343, 561] width 9 height 9
